Goal: Check status: Check status

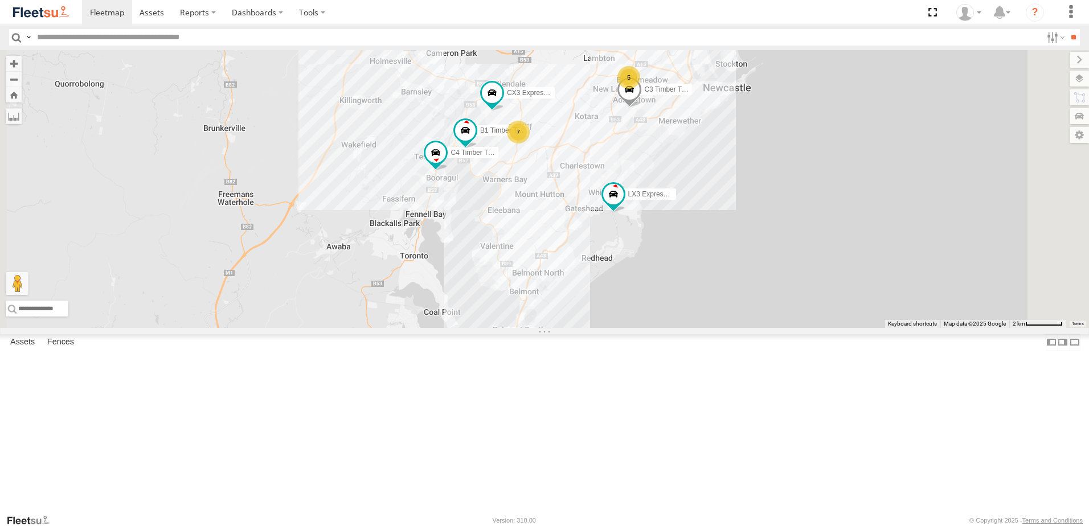
drag, startPoint x: 678, startPoint y: 227, endPoint x: 679, endPoint y: 300, distance: 72.4
click at [679, 300] on div "B4 Timber Truck BX1 Express Ute B2 Timber Truck BX2 Express Ute LX3 Express Ute…" at bounding box center [544, 189] width 1089 height 278
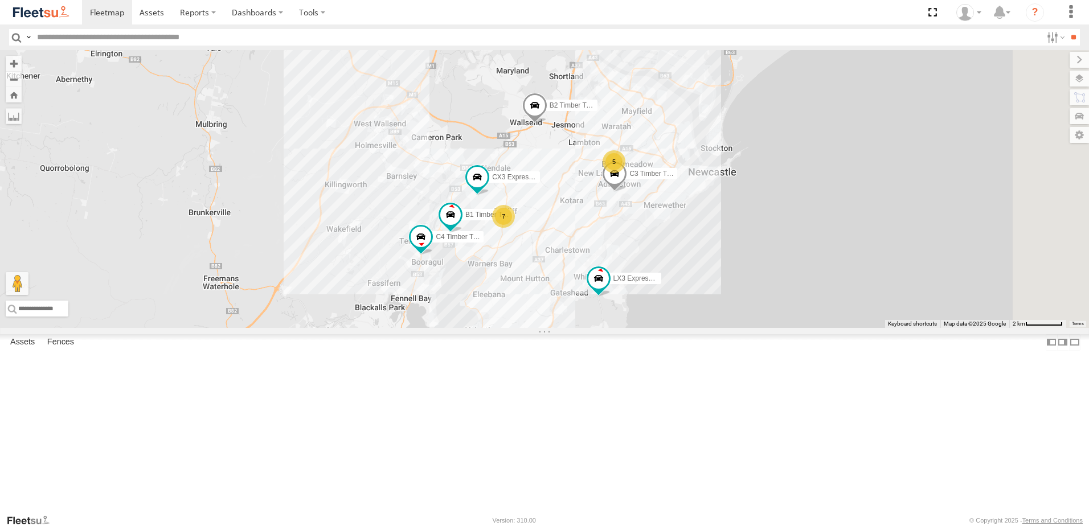
drag, startPoint x: 692, startPoint y: 211, endPoint x: 665, endPoint y: 268, distance: 62.4
click at [666, 267] on div "B4 Timber Truck BX1 Express Ute B2 Timber Truck BX2 Express Ute LX3 Express Ute…" at bounding box center [544, 189] width 1089 height 278
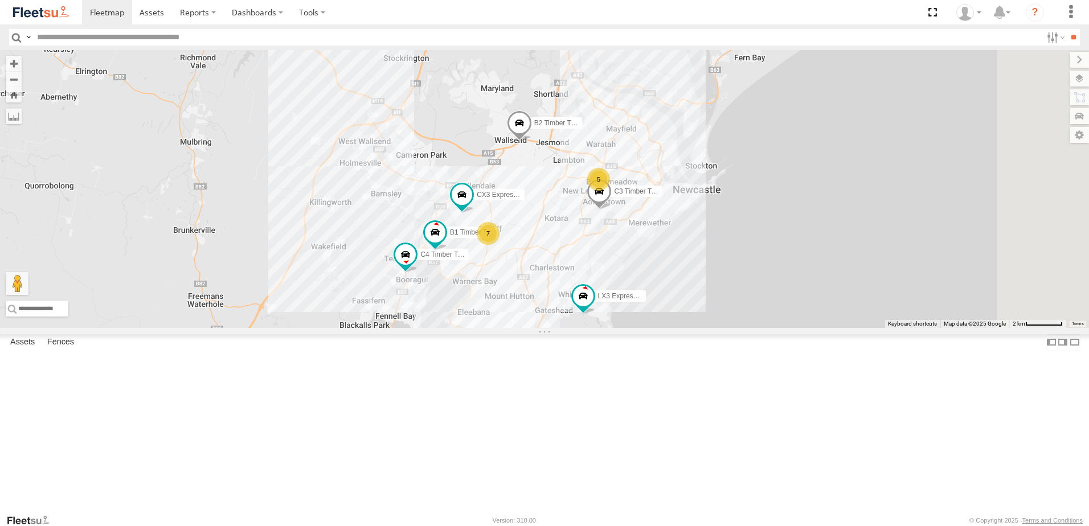
scroll to position [285, 0]
click at [0, 0] on div "LX1 Express Ute" at bounding box center [0, 0] width 0 height 0
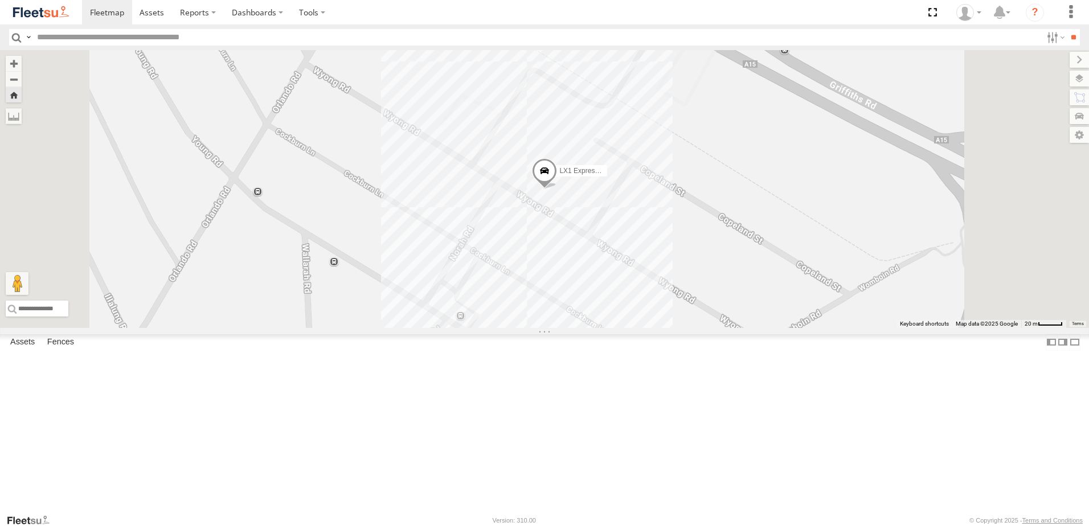
scroll to position [134, 0]
click at [0, 0] on div "Little Truck" at bounding box center [0, 0] width 0 height 0
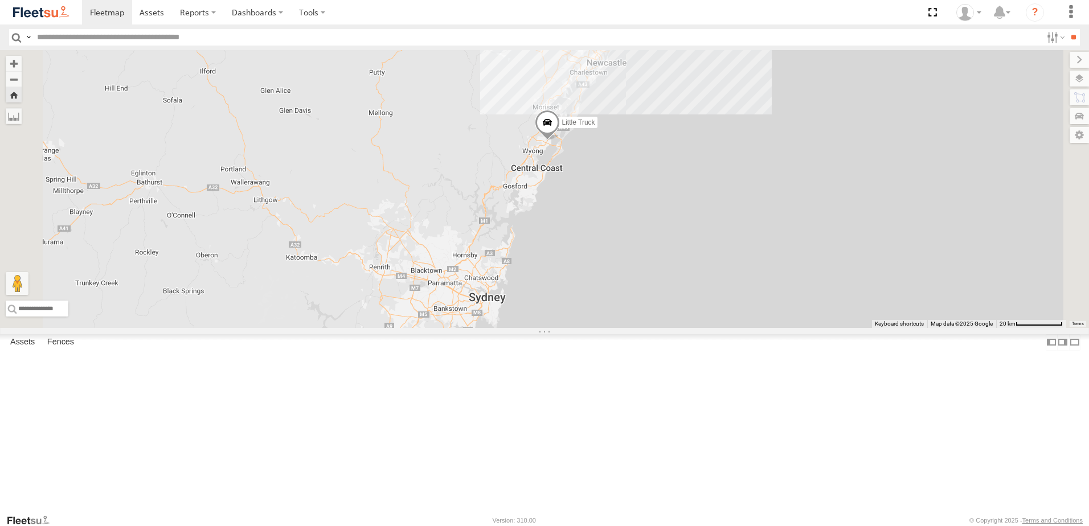
drag, startPoint x: 688, startPoint y: 233, endPoint x: 574, endPoint y: 291, distance: 127.6
click at [560, 141] on span at bounding box center [547, 125] width 25 height 31
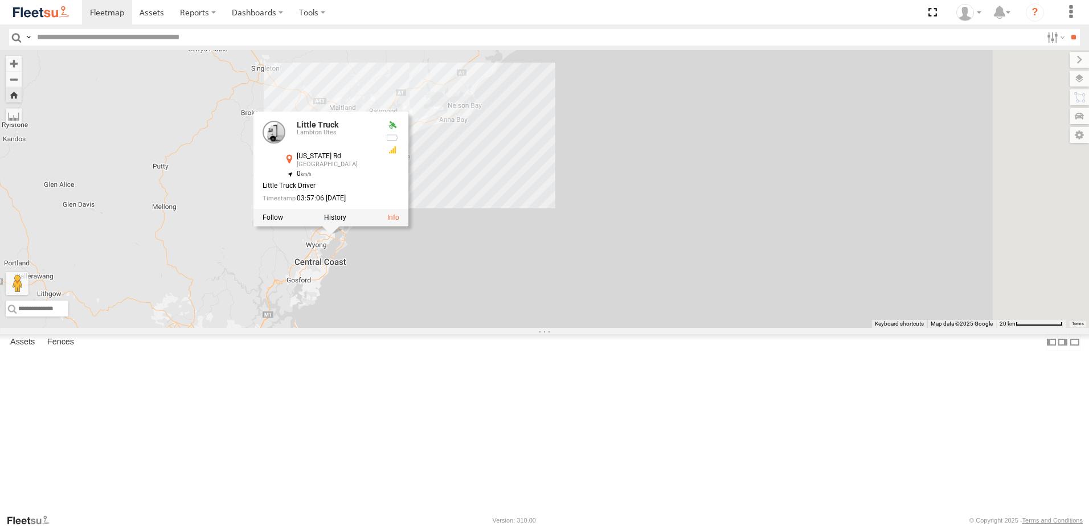
click at [582, 252] on div "Little Truck Little Truck Lambton Utes [US_STATE] Rd Charmhaven -33.24339 , 151…" at bounding box center [544, 189] width 1089 height 278
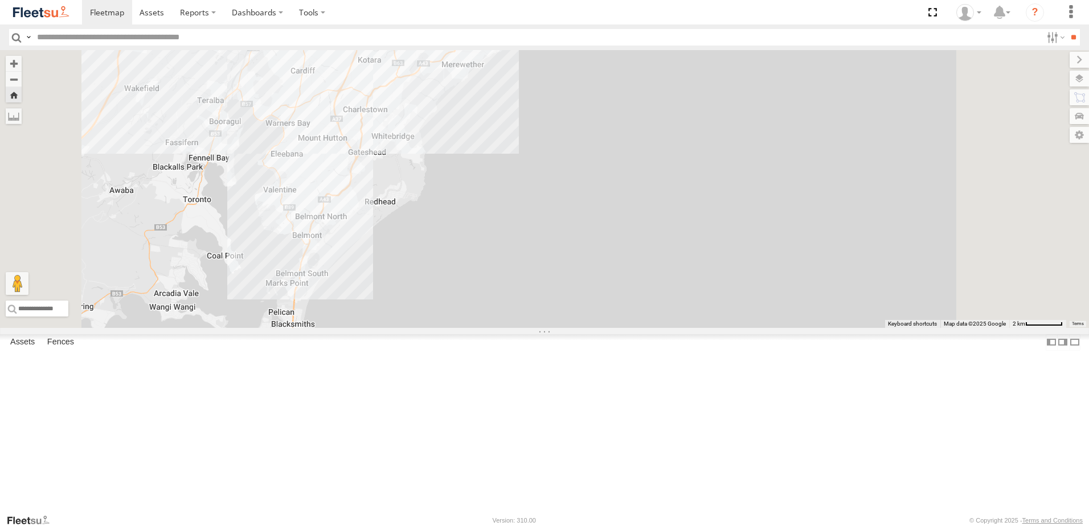
scroll to position [419, 0]
click at [0, 0] on div "LX1 Express Ute" at bounding box center [0, 0] width 0 height 0
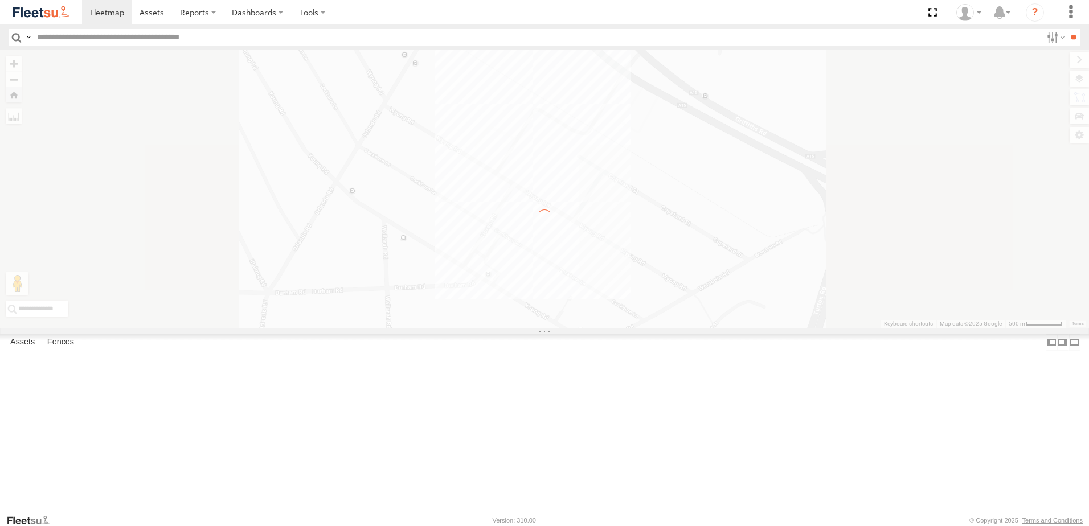
scroll to position [0, 0]
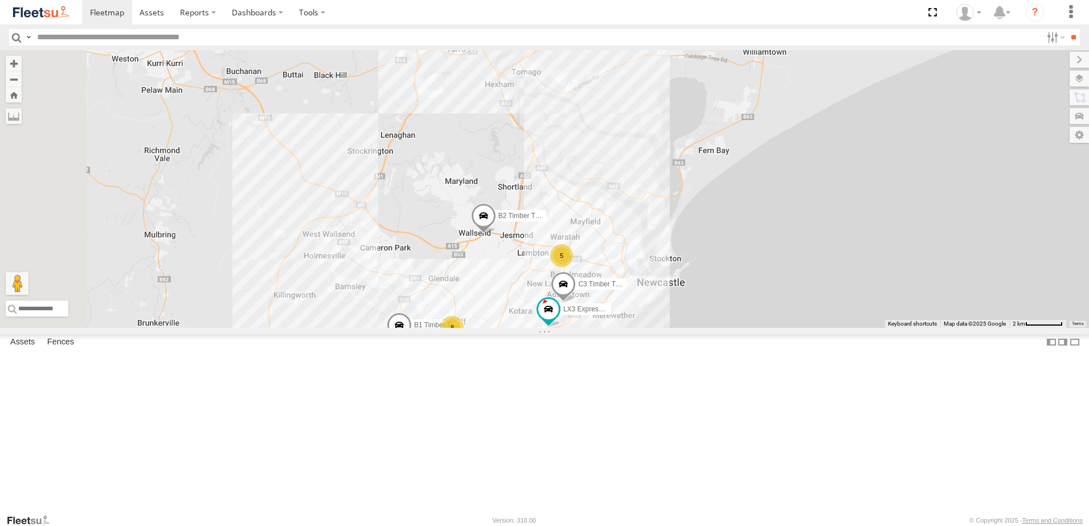
drag, startPoint x: 534, startPoint y: 141, endPoint x: 611, endPoint y: 281, distance: 160.1
click at [611, 281] on div "B2 Timber Truck C3 Timber Truck 5 8 C4 Timber Truck LX3 Express Ute B1 Timber T…" at bounding box center [544, 189] width 1089 height 278
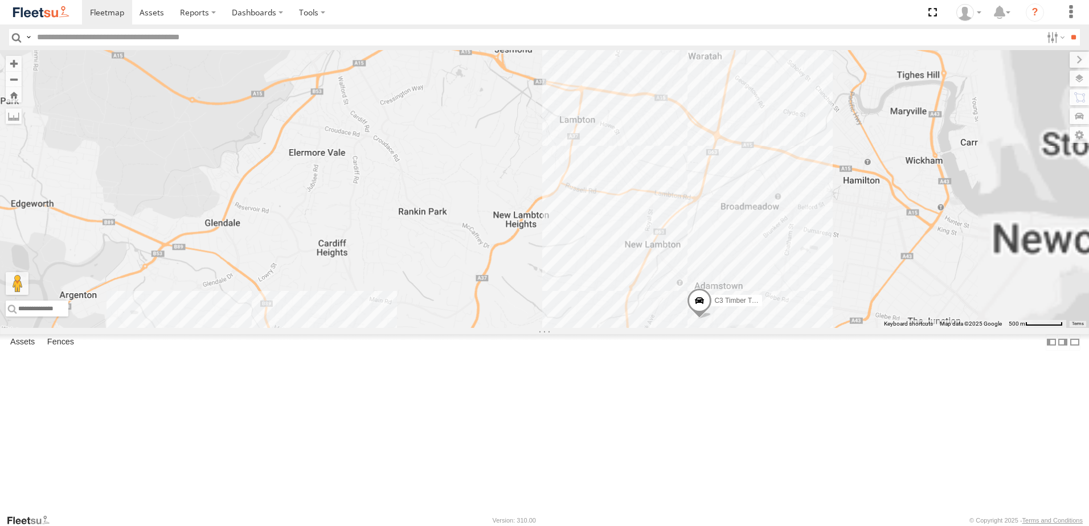
drag, startPoint x: 792, startPoint y: 437, endPoint x: 539, endPoint y: 191, distance: 352.9
click at [563, 205] on div "B2 Timber Truck C3 Timber Truck C4 Timber Truck LX3 Express Ute B1 Timber Truck" at bounding box center [544, 189] width 1089 height 278
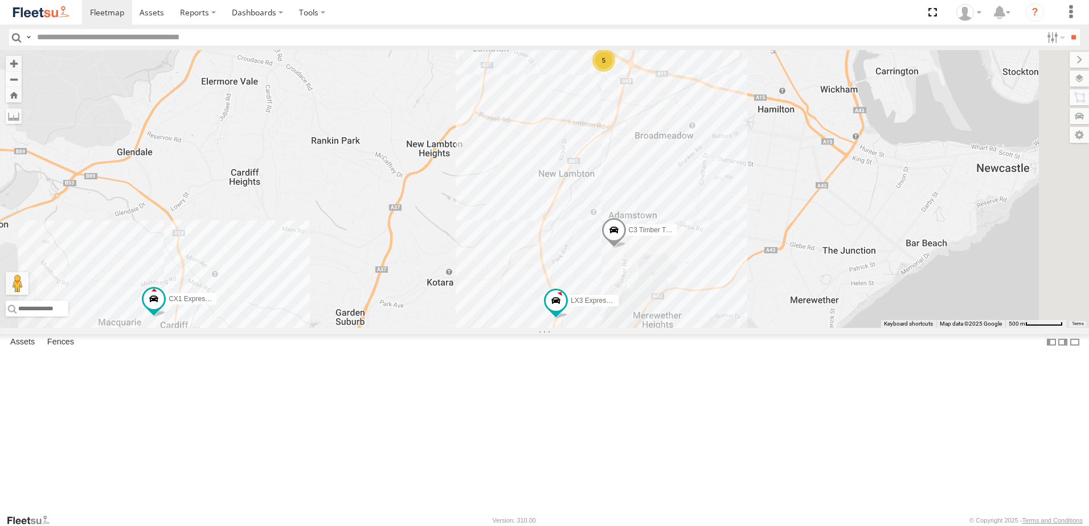
click at [0, 0] on div "Asset Current Location" at bounding box center [0, 0] width 0 height 0
click at [0, 0] on span "Asset" at bounding box center [0, 0] width 0 height 0
click at [0, 0] on div "LX2 Express Ute Lambton Utes" at bounding box center [0, 0] width 0 height 0
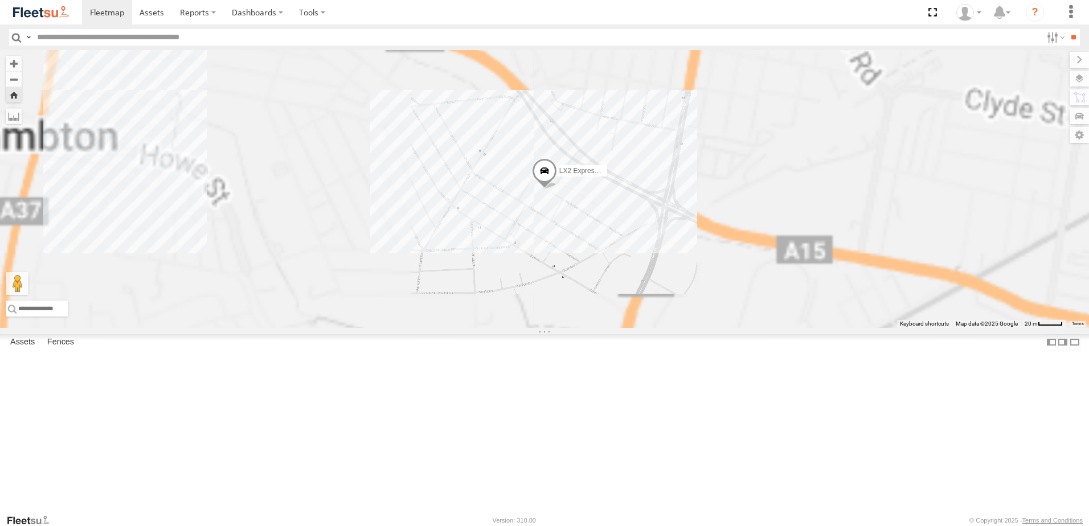
click at [0, 0] on div "LX1 Express Ute" at bounding box center [0, 0] width 0 height 0
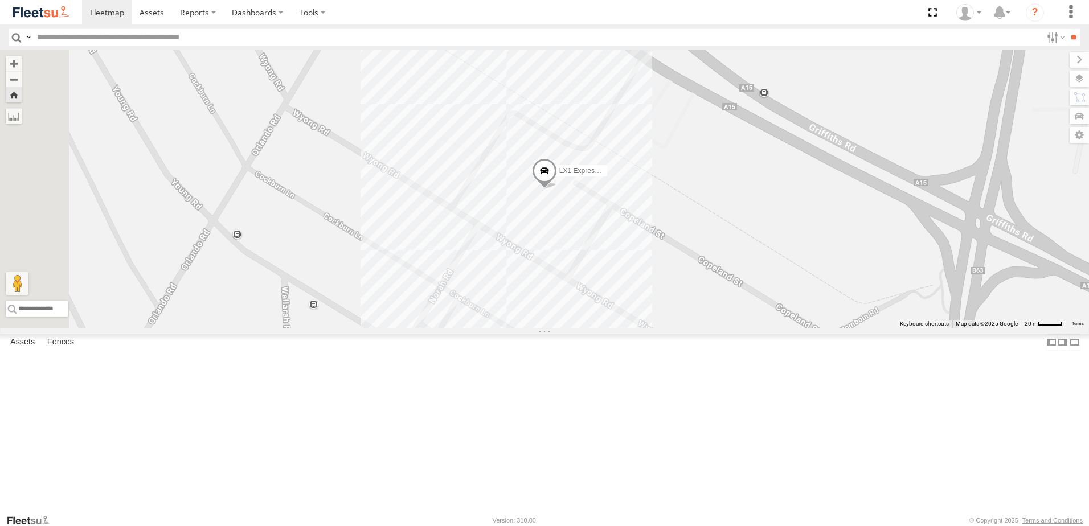
click at [0, 0] on div "Lambton Utes" at bounding box center [0, 0] width 0 height 0
